Goal: Book appointment/travel/reservation

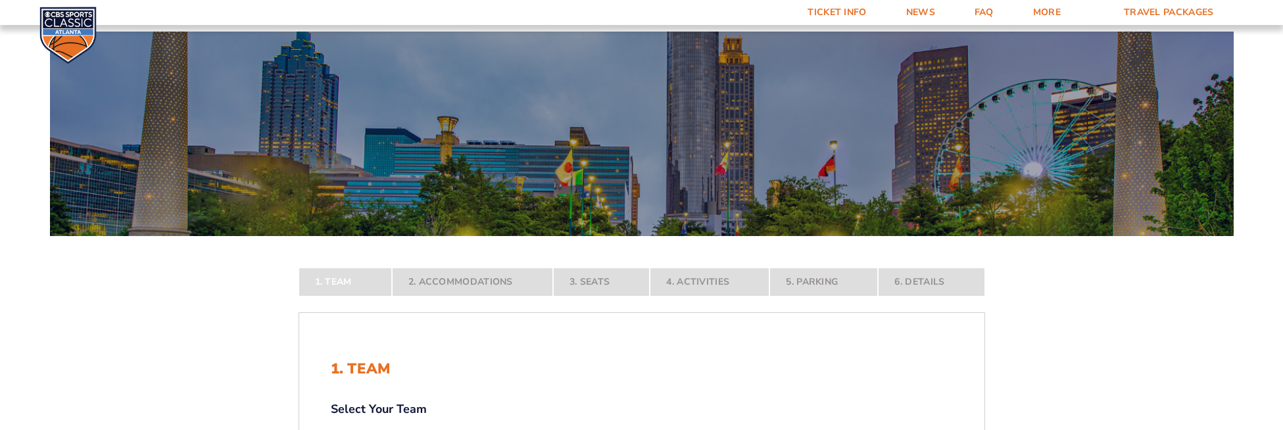
scroll to position [233, 0]
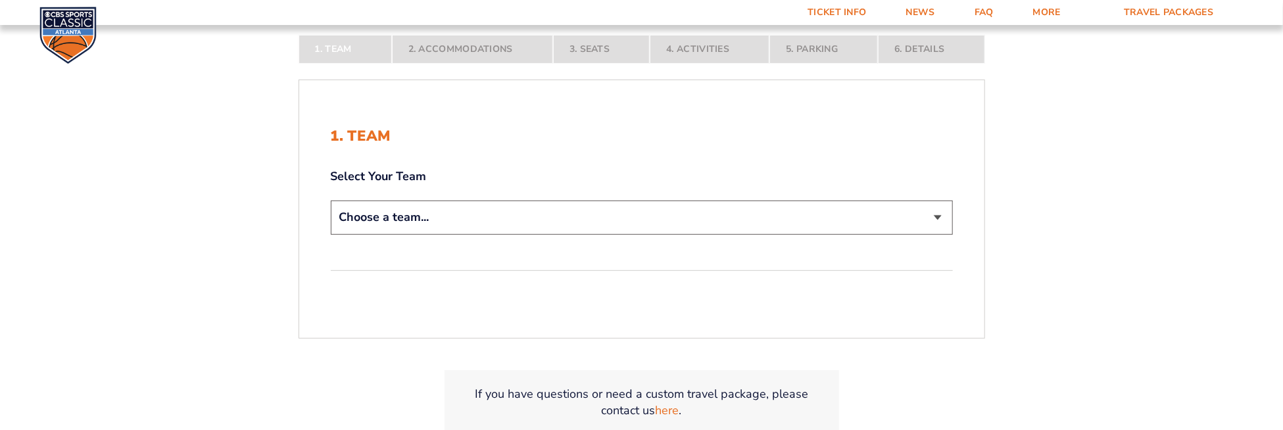
select select "12956"
click at [331, 234] on select "Choose a team... [US_STATE] Wildcats [US_STATE] State Buckeyes [US_STATE] Tar H…" at bounding box center [642, 218] width 622 height 34
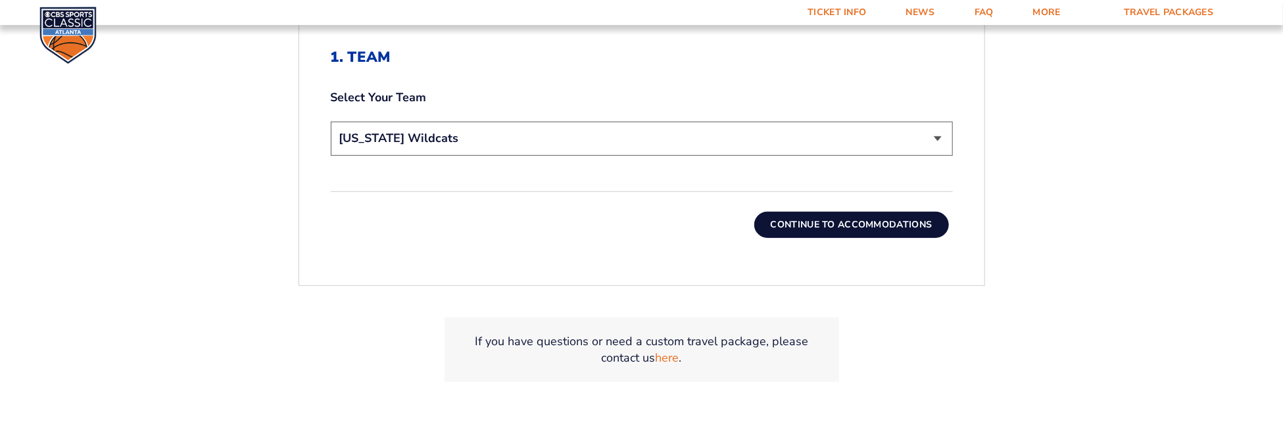
scroll to position [404, 0]
click at [826, 224] on button "Continue To Accommodations" at bounding box center [852, 225] width 195 height 26
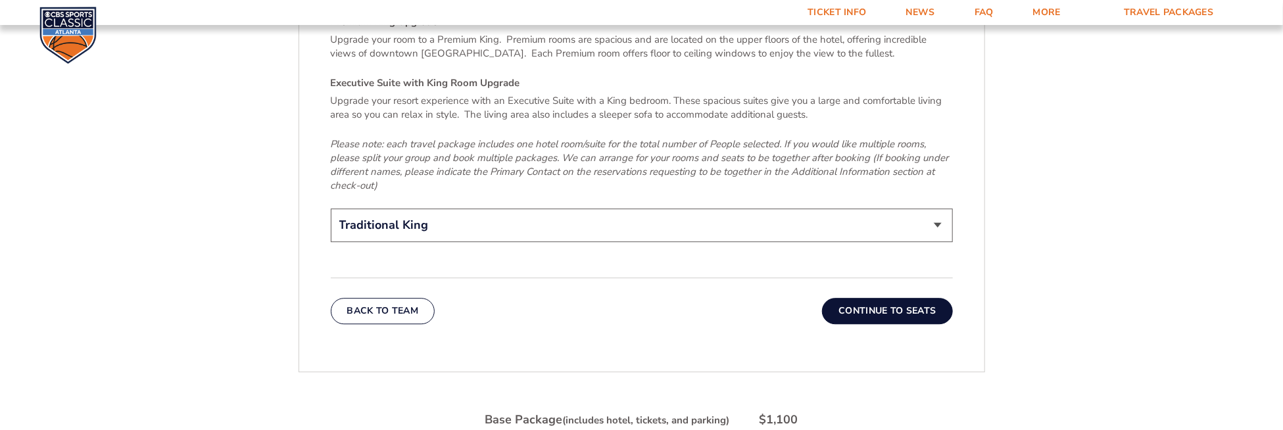
scroll to position [2055, 0]
click at [901, 297] on button "Continue To Seats" at bounding box center [887, 310] width 130 height 26
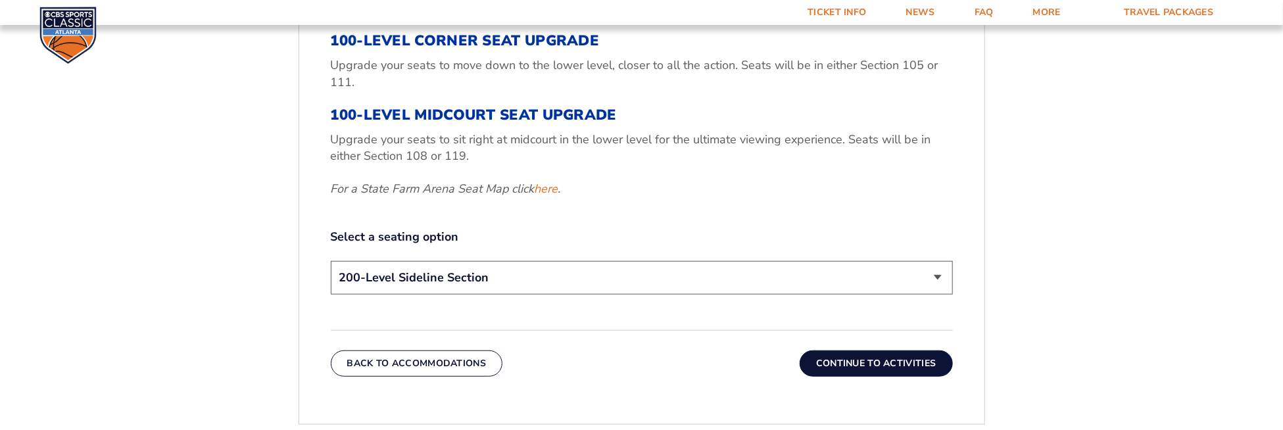
scroll to position [536, 0]
click at [939, 277] on select "200-Level Sideline Section 100-Level Corner Seat Upgrade (+$120 per person) 100…" at bounding box center [642, 278] width 622 height 34
click at [1008, 287] on div "1. Team 2. Accommodations 3. Seats 4. Activities 5. Parking 6. Details 1. Team …" at bounding box center [642, 265] width 750 height 946
click at [937, 278] on select "200-Level Sideline Section 100-Level Corner Seat Upgrade (+$120 per person) 100…" at bounding box center [642, 278] width 622 height 34
click at [896, 360] on button "Continue To Activities" at bounding box center [876, 363] width 153 height 26
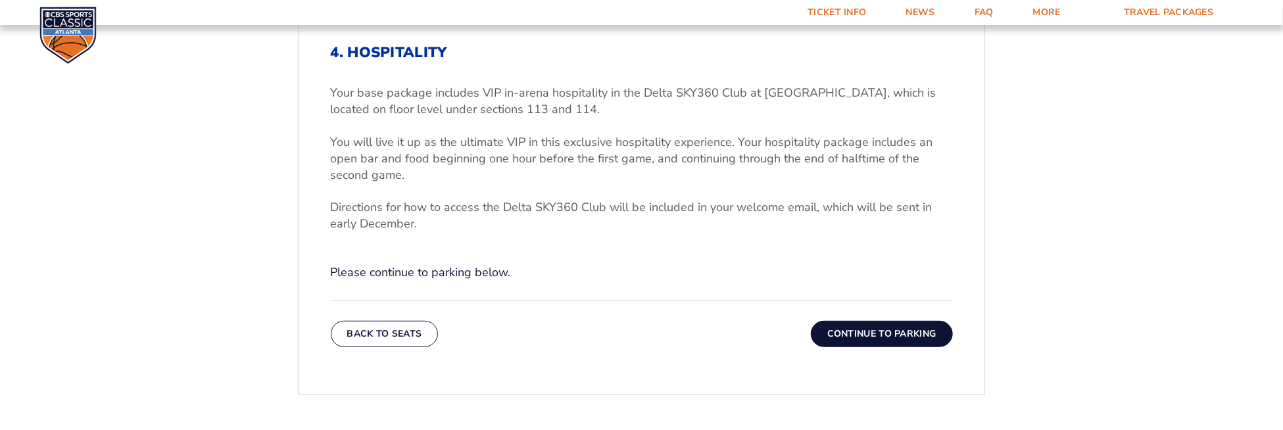
scroll to position [409, 0]
click at [887, 332] on button "Continue To Parking" at bounding box center [882, 333] width 142 height 26
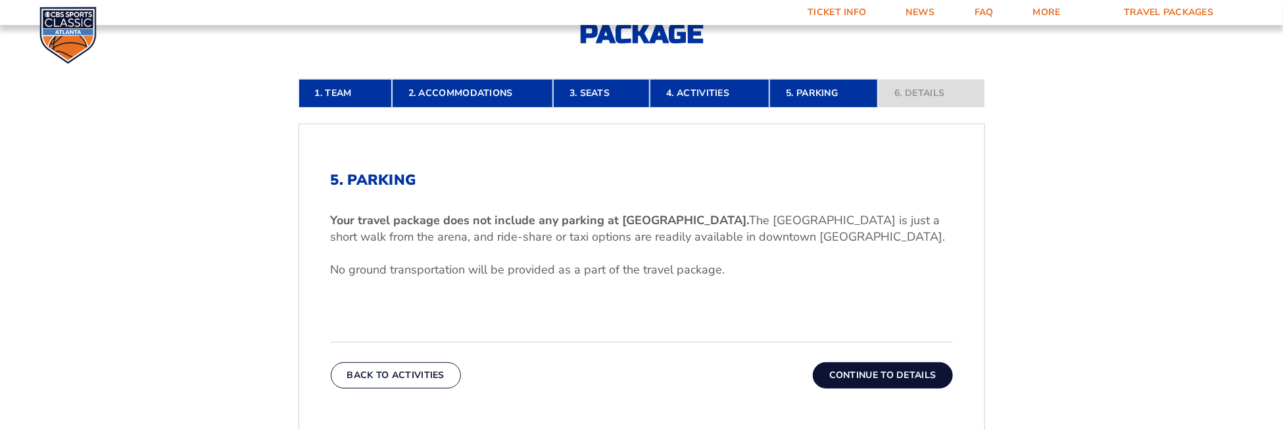
scroll to position [282, 0]
click at [872, 368] on button "Continue To Details" at bounding box center [883, 375] width 140 height 26
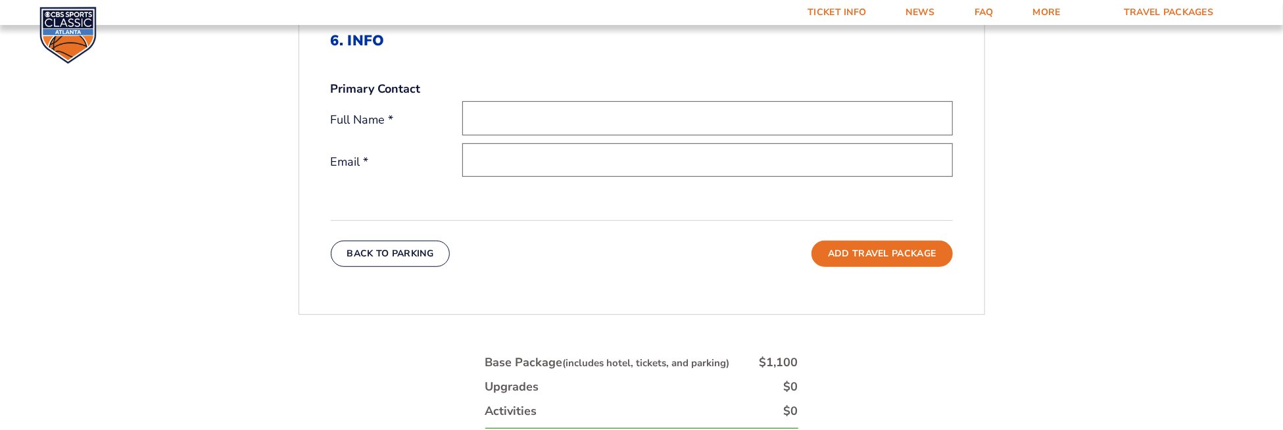
scroll to position [418, 0]
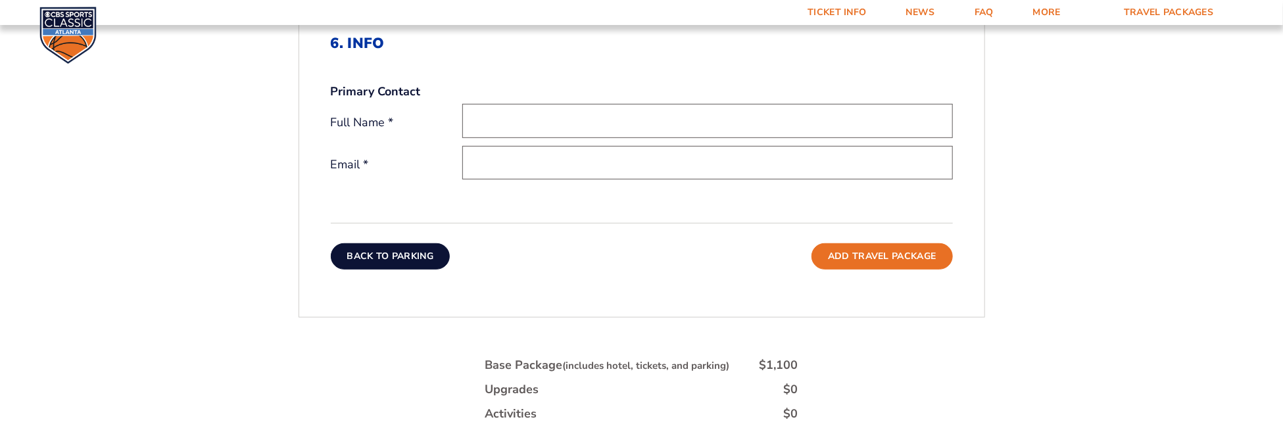
click at [399, 252] on button "Back To Parking" at bounding box center [391, 256] width 120 height 26
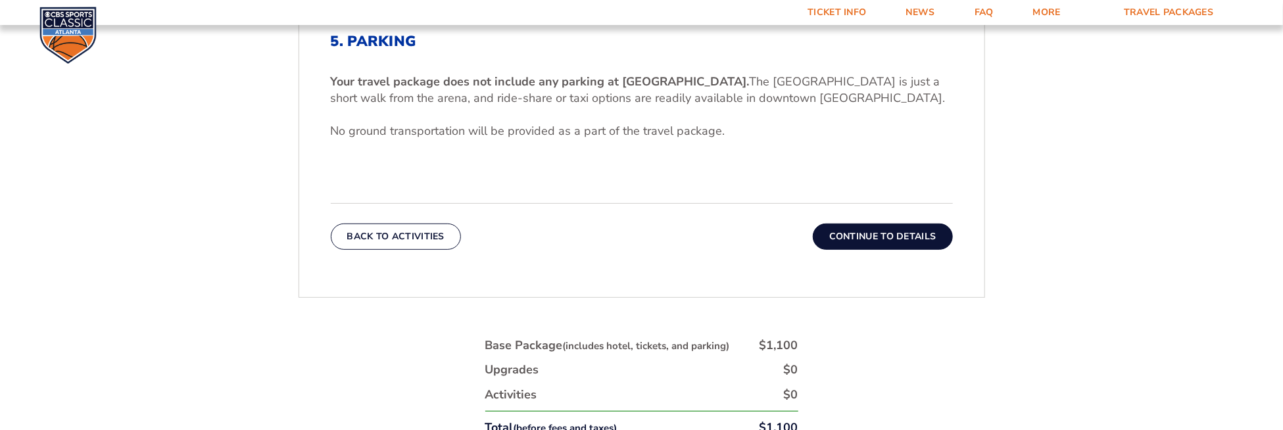
scroll to position [420, 0]
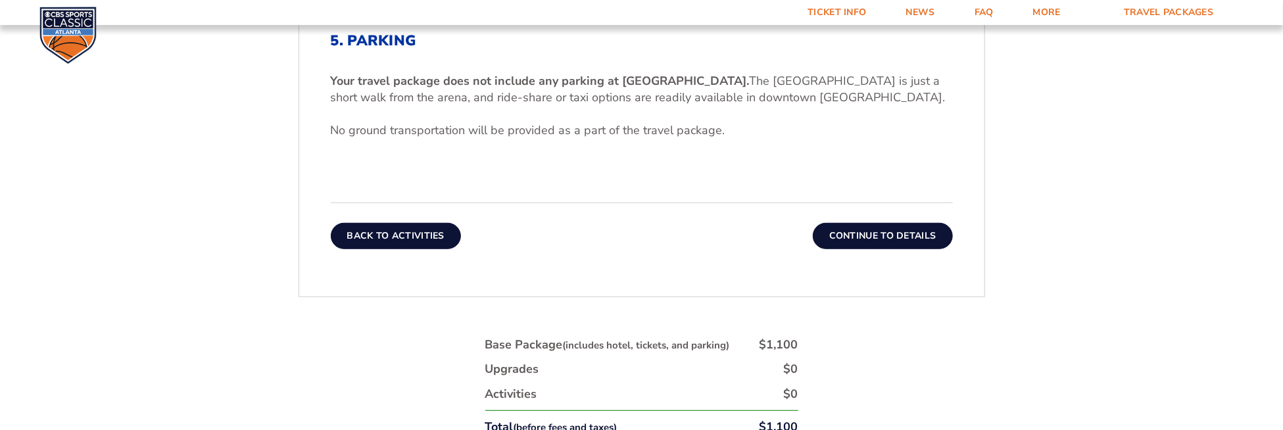
click at [408, 236] on button "Back To Activities" at bounding box center [396, 236] width 130 height 26
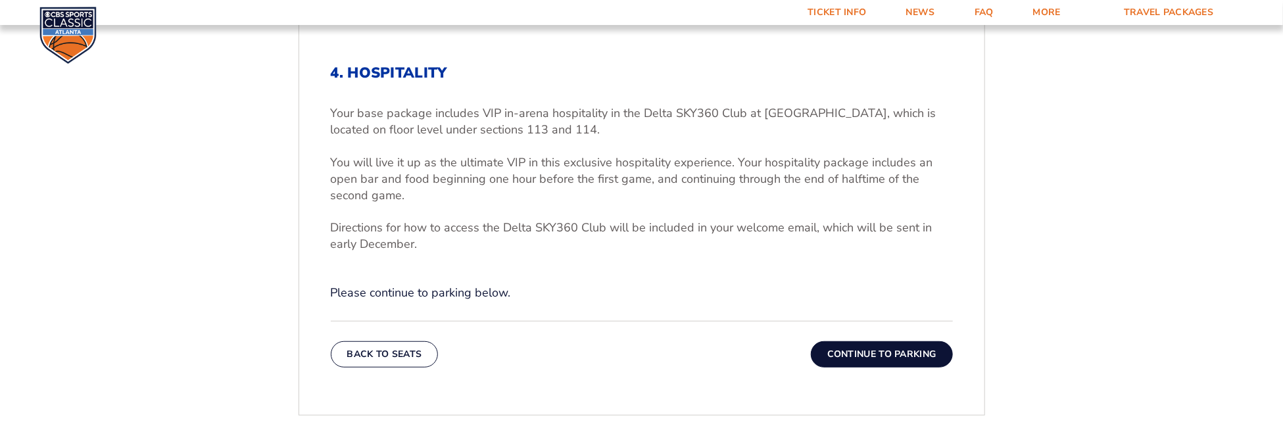
scroll to position [381, 0]
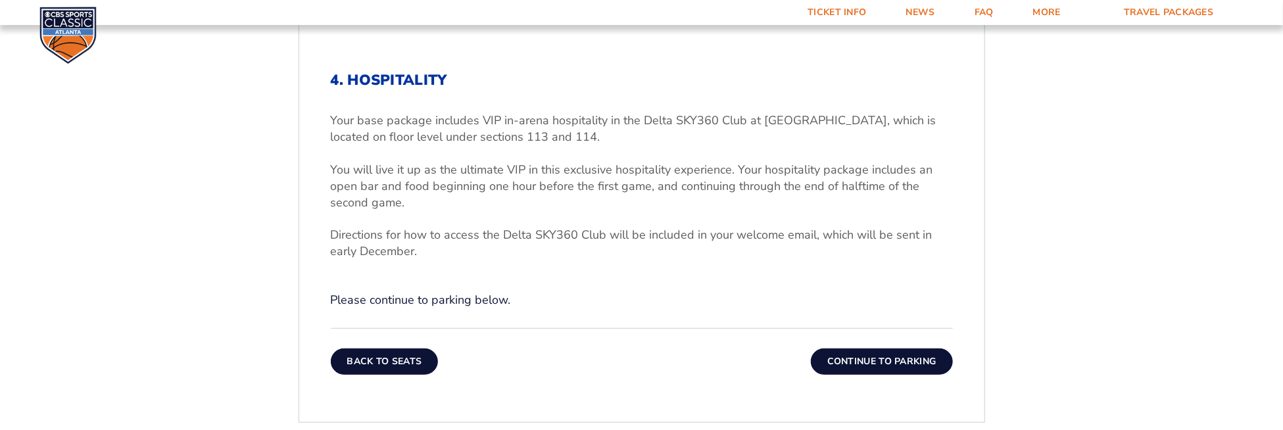
click at [390, 362] on button "Back To Seats" at bounding box center [385, 362] width 108 height 26
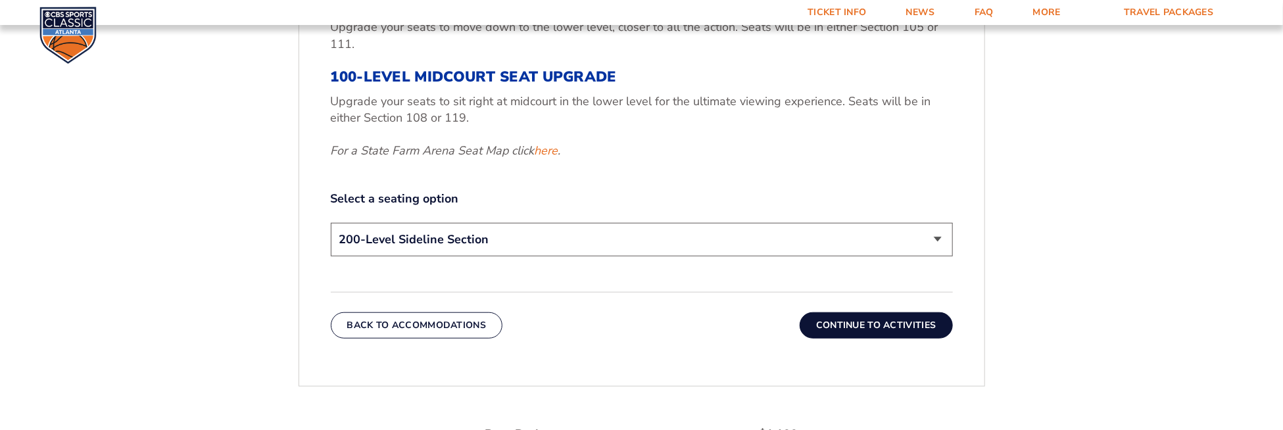
scroll to position [574, 0]
click at [671, 236] on select "200-Level Sideline Section 100-Level Corner Seat Upgrade (+$120 per person) 100…" at bounding box center [642, 240] width 622 height 34
select select "100-Level Midcourt Seat Upgrade"
click at [331, 223] on select "200-Level Sideline Section 100-Level Corner Seat Upgrade (+$120 per person) 100…" at bounding box center [642, 240] width 622 height 34
click at [828, 245] on select "200-Level Sideline Section 100-Level Corner Seat Upgrade (+$120 per person) 100…" at bounding box center [642, 240] width 622 height 34
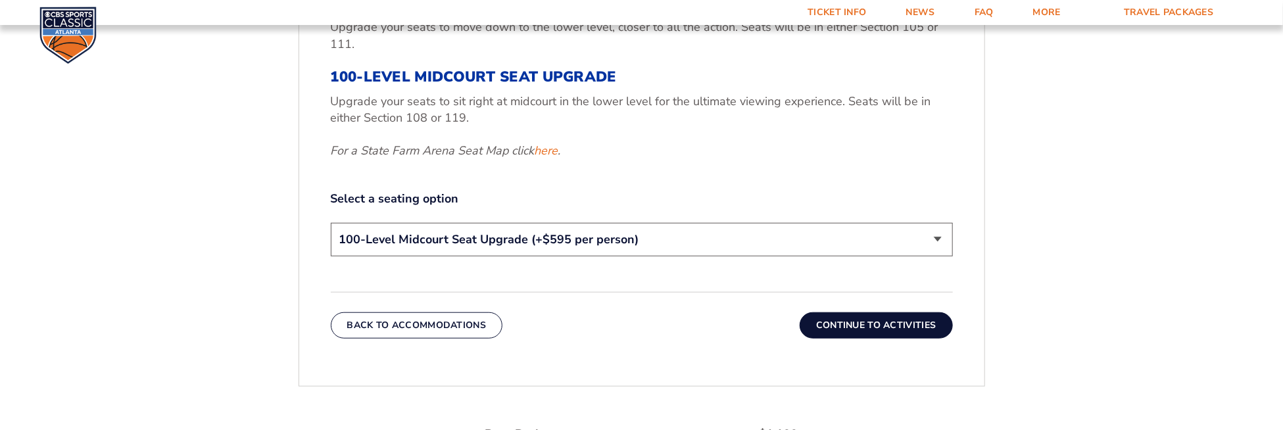
click at [812, 365] on div "3. Seats 200-Level Sideline Section Your base package includes a game ticket fo…" at bounding box center [641, 108] width 685 height 523
click at [910, 322] on button "Continue To Activities" at bounding box center [876, 325] width 153 height 26
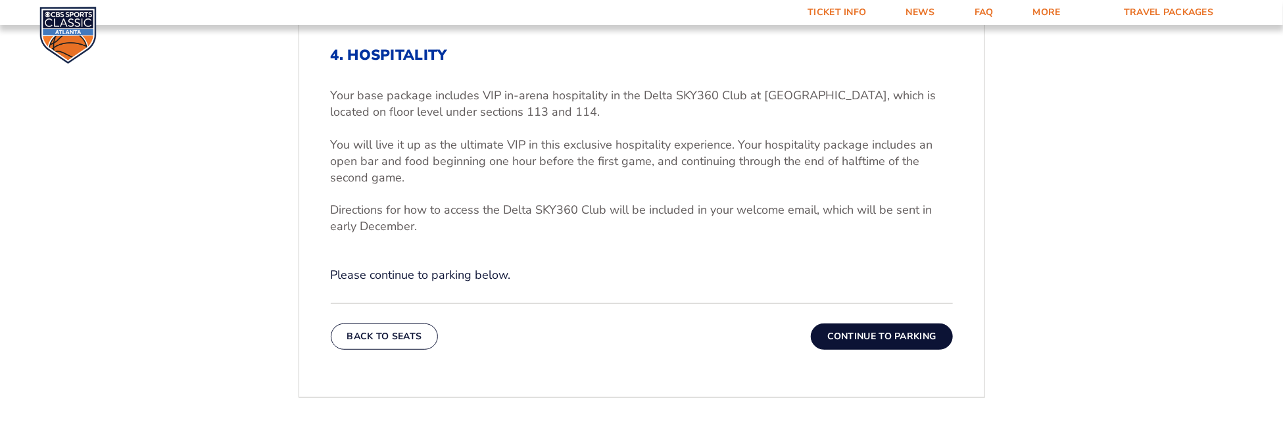
scroll to position [403, 0]
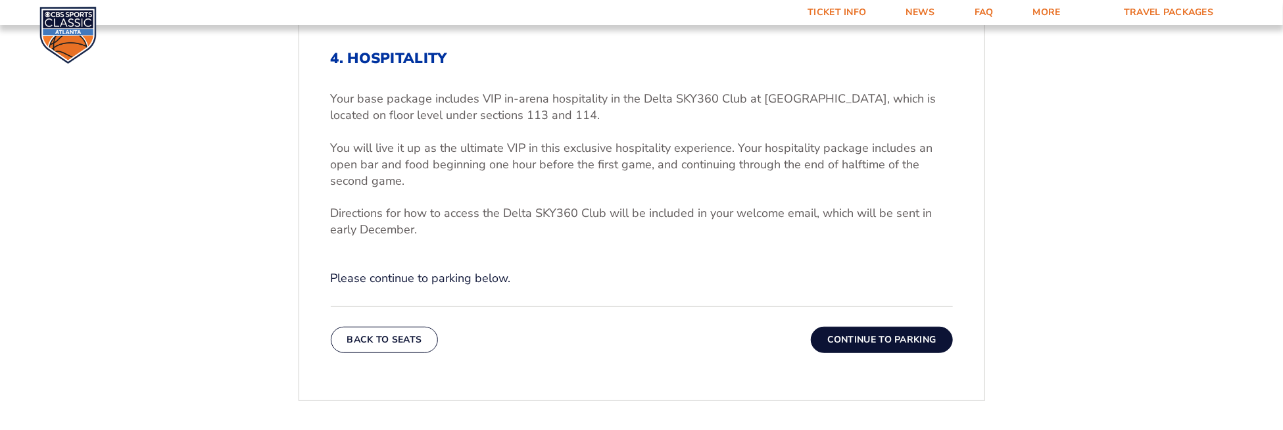
click at [877, 335] on button "Continue To Parking" at bounding box center [882, 340] width 142 height 26
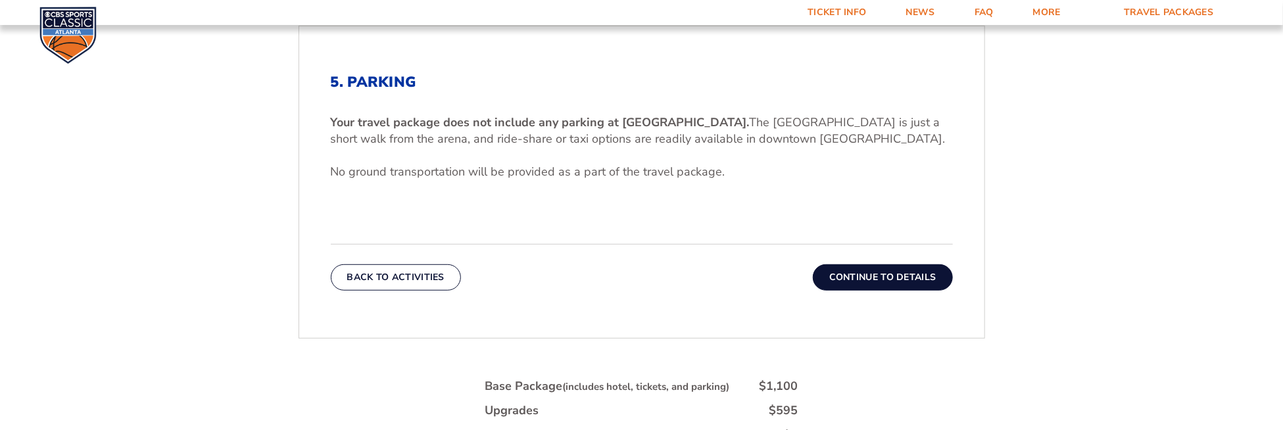
scroll to position [379, 0]
click at [424, 274] on button "Back To Activities" at bounding box center [396, 277] width 130 height 26
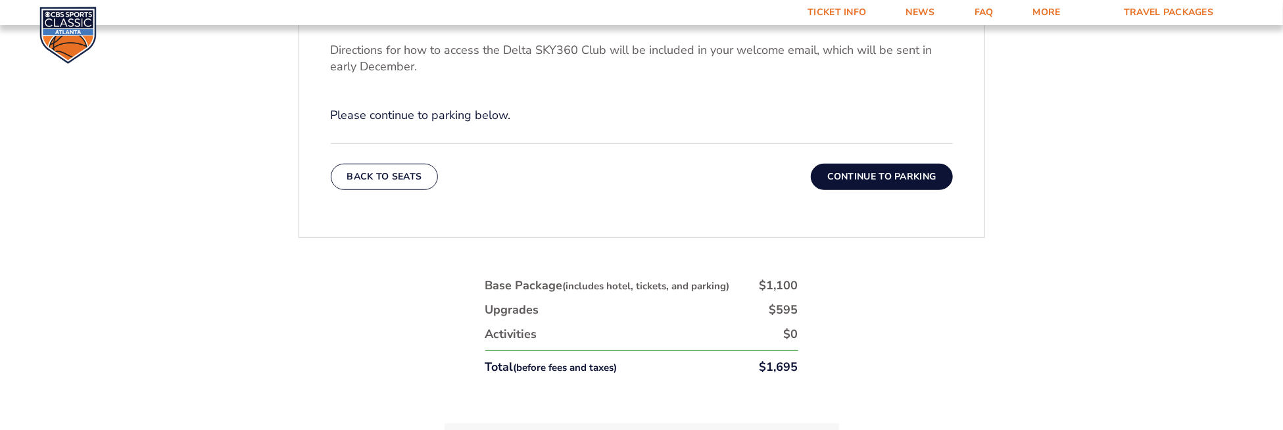
scroll to position [568, 0]
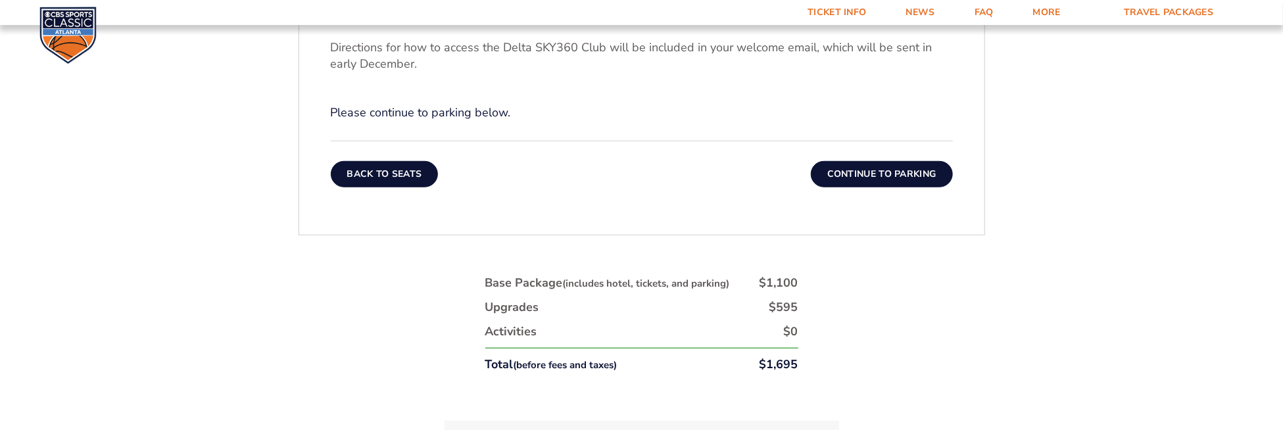
click at [403, 172] on button "Back To Seats" at bounding box center [385, 174] width 108 height 26
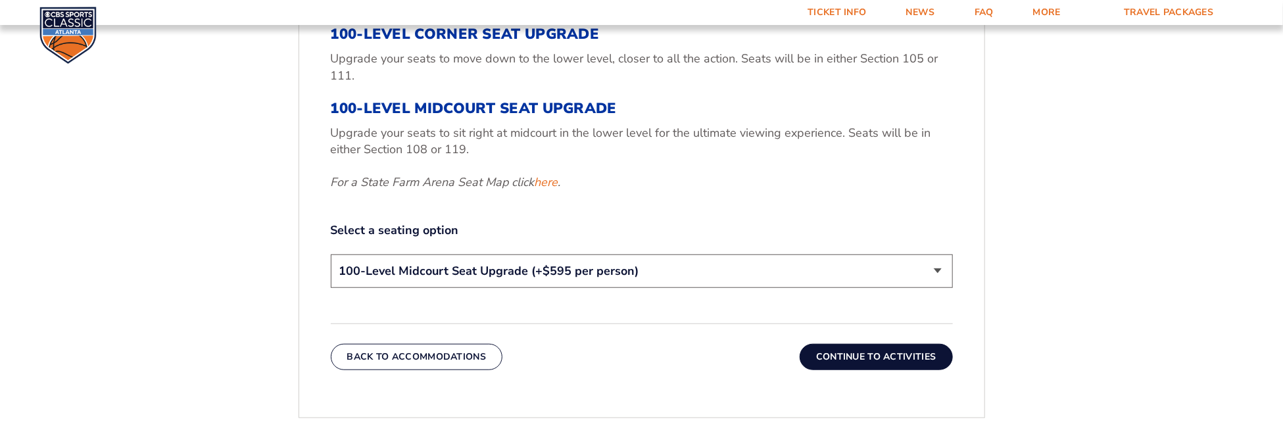
scroll to position [542, 0]
click at [456, 357] on button "Back To Accommodations" at bounding box center [417, 357] width 172 height 26
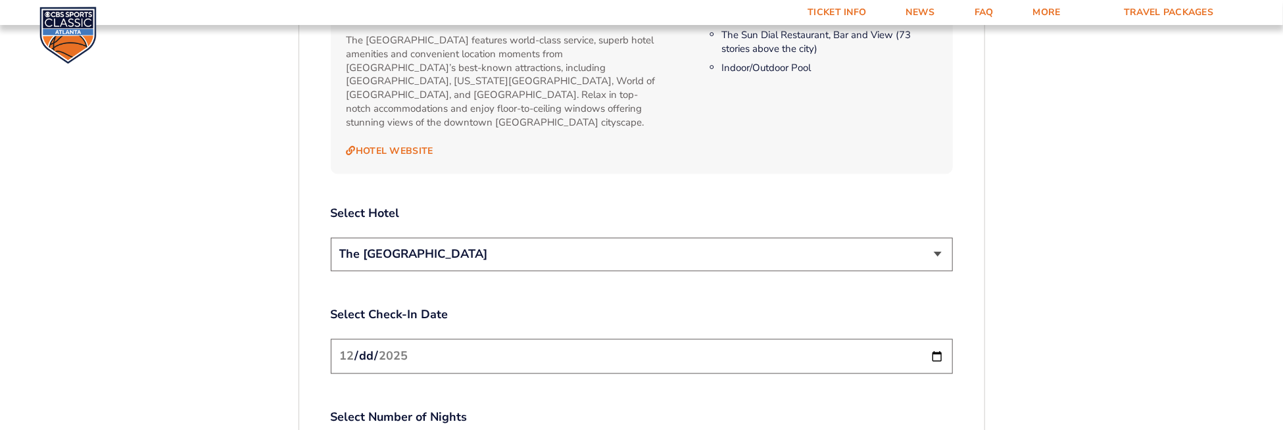
scroll to position [1417, 0]
click at [939, 239] on select "The [GEOGRAPHIC_DATA]" at bounding box center [642, 254] width 622 height 34
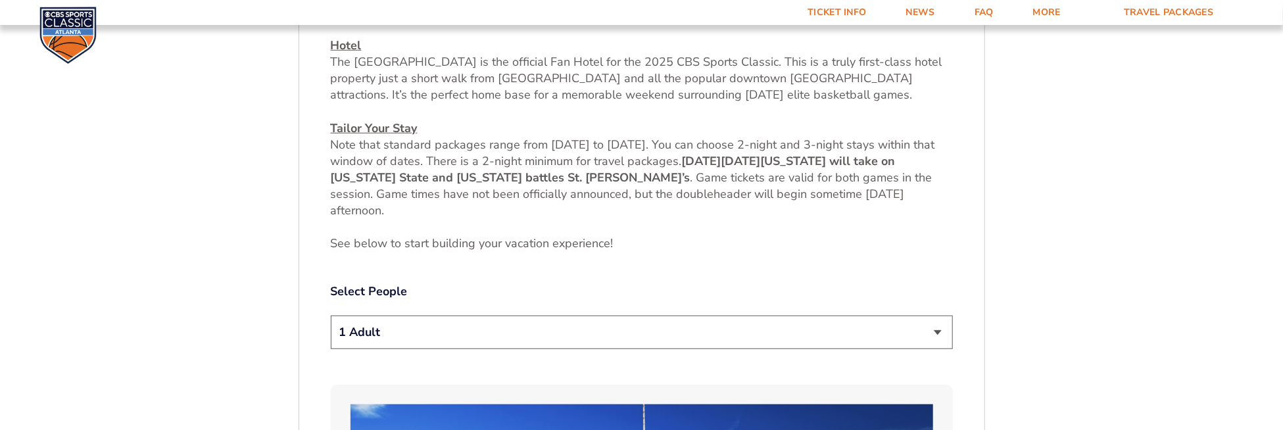
scroll to position [502, 0]
